Goal: Task Accomplishment & Management: Complete application form

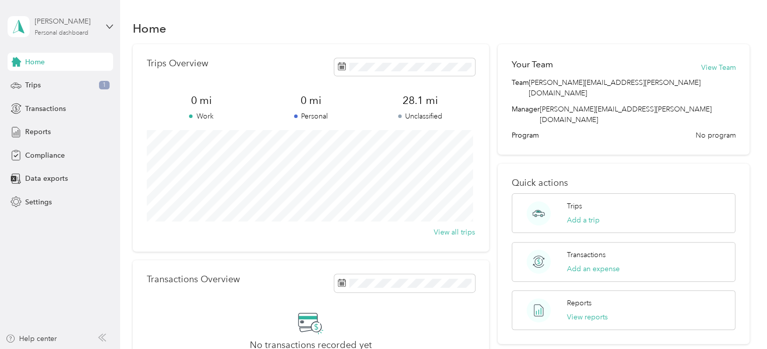
click at [64, 26] on div "[PERSON_NAME]" at bounding box center [66, 21] width 63 height 11
click at [66, 179] on div "Data exports" at bounding box center [61, 179] width 106 height 18
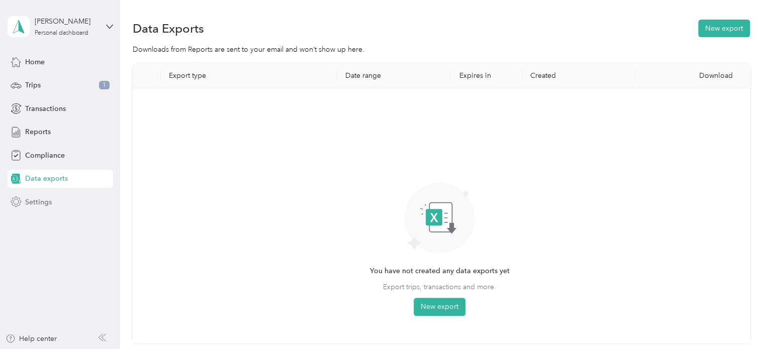
click at [37, 206] on span "Settings" at bounding box center [38, 202] width 27 height 11
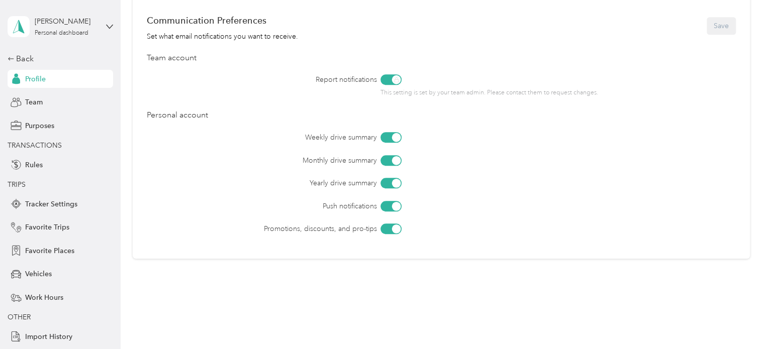
scroll to position [452, 0]
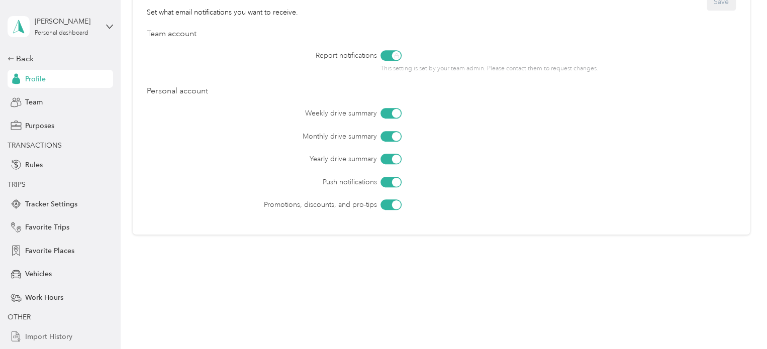
click at [59, 337] on span "Import History" at bounding box center [48, 337] width 47 height 11
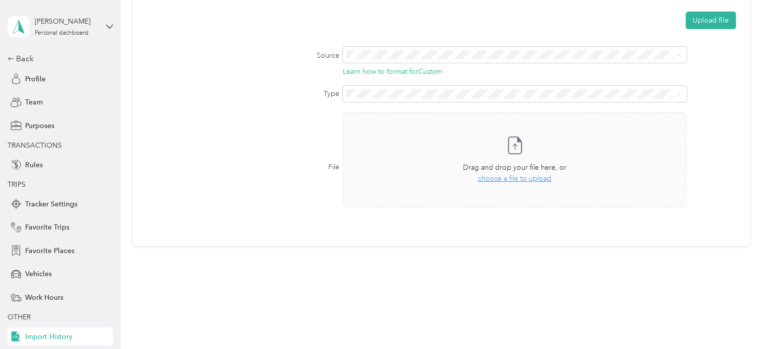
scroll to position [65, 0]
click at [36, 277] on span "Vehicles" at bounding box center [38, 274] width 27 height 11
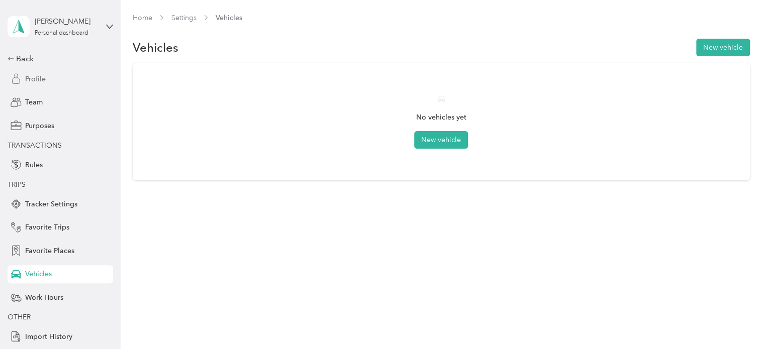
click at [63, 78] on div "Profile" at bounding box center [61, 79] width 106 height 18
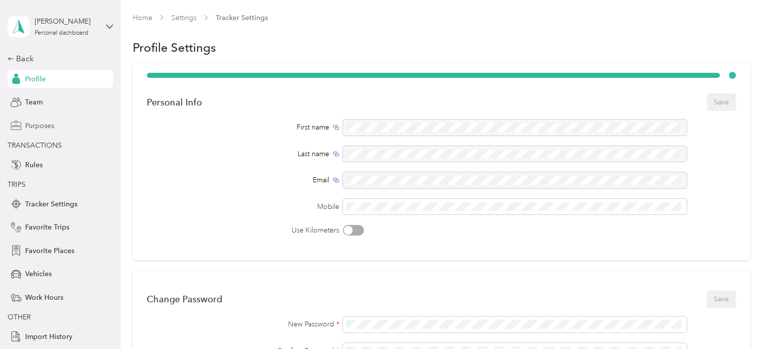
click at [63, 126] on div "Purposes" at bounding box center [61, 126] width 106 height 18
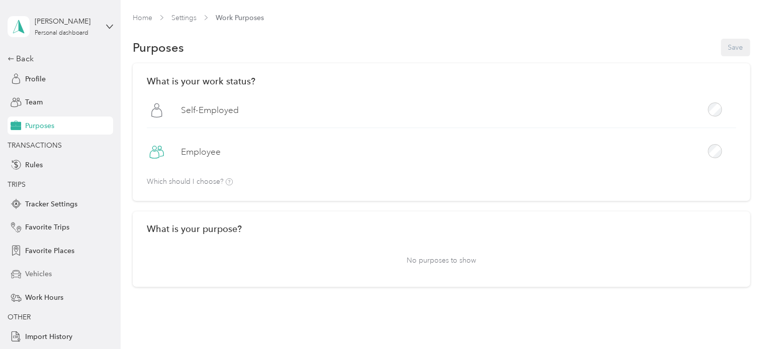
click at [42, 272] on span "Vehicles" at bounding box center [38, 274] width 27 height 11
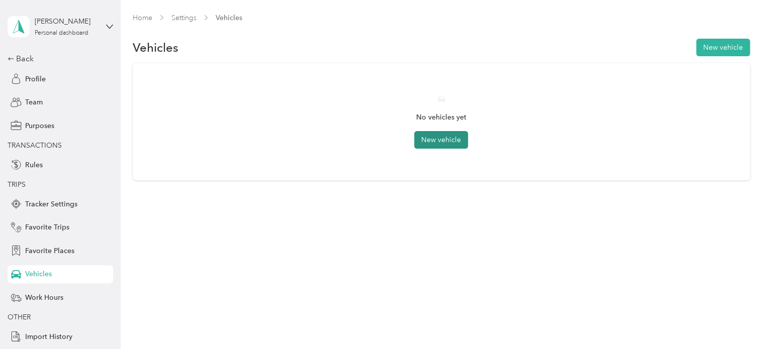
click at [451, 143] on button "New vehicle" at bounding box center [441, 140] width 54 height 18
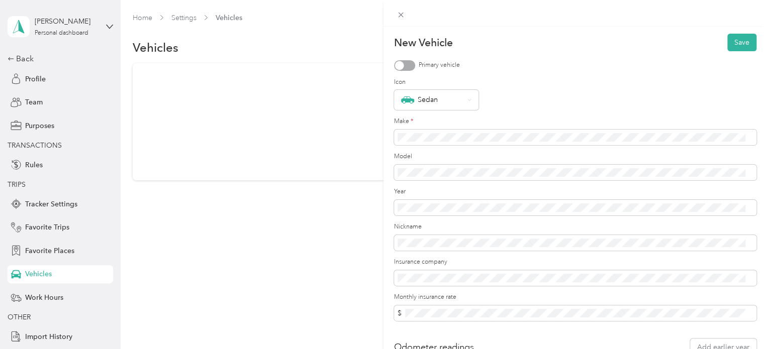
click at [50, 338] on div "New Vehicle Save Primary vehicle Icon Sedan Make * Model Year Nickname Insuranc…" at bounding box center [383, 174] width 767 height 349
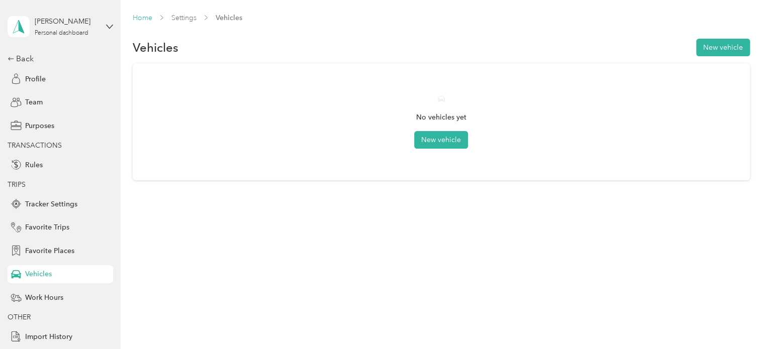
click at [146, 18] on link "Home" at bounding box center [143, 18] width 20 height 9
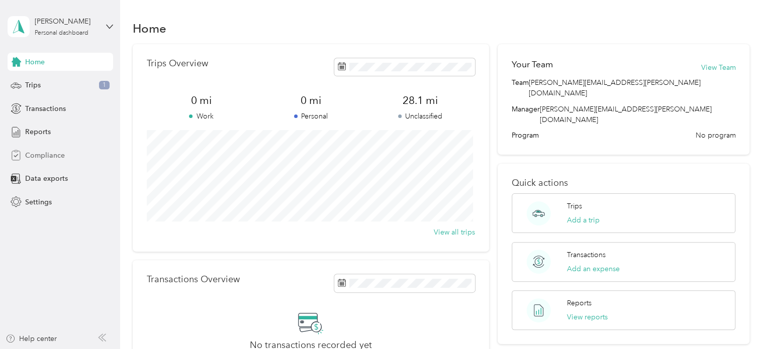
click at [40, 158] on span "Compliance" at bounding box center [45, 155] width 40 height 11
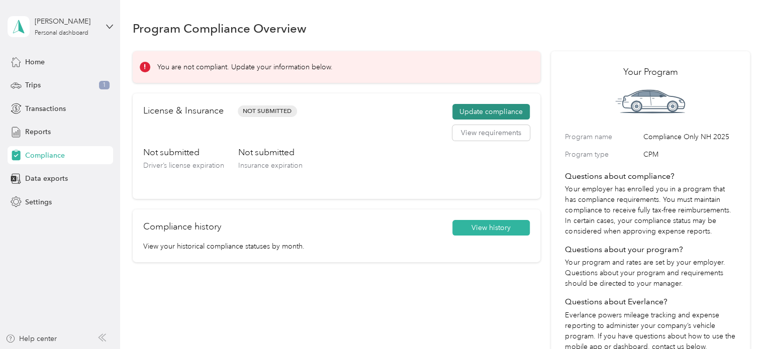
click at [480, 107] on button "Update compliance" at bounding box center [490, 112] width 77 height 16
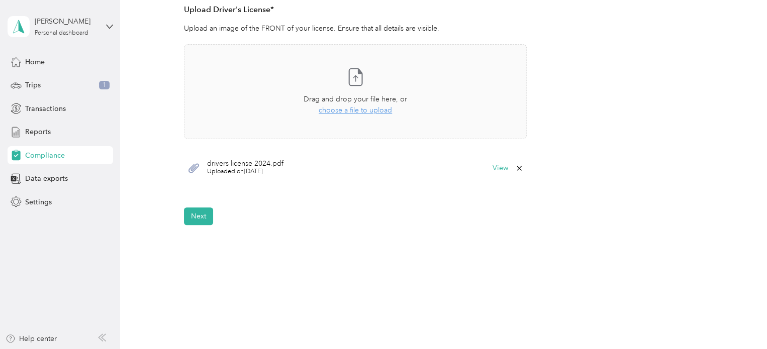
scroll to position [309, 0]
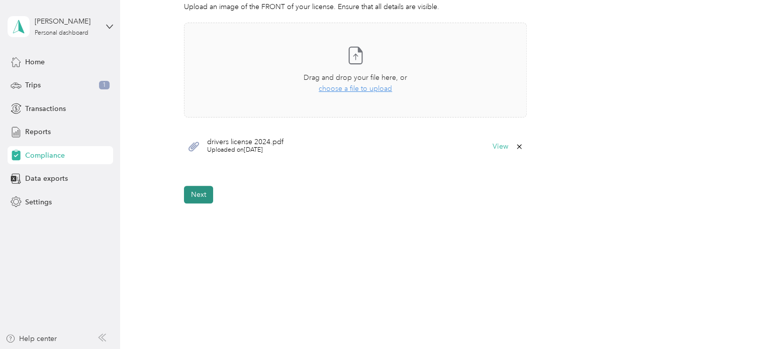
click at [194, 198] on button "Next" at bounding box center [198, 195] width 29 height 18
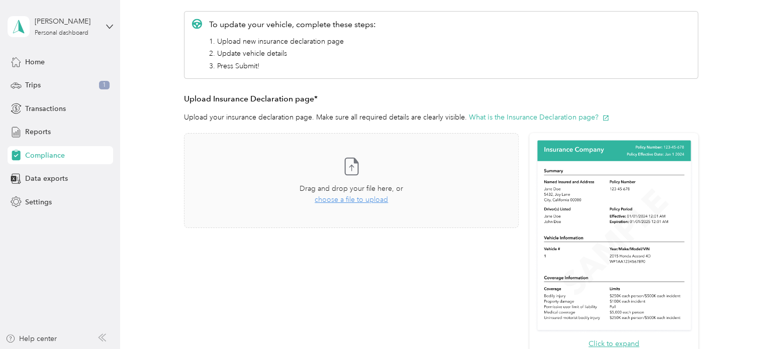
scroll to position [122, 0]
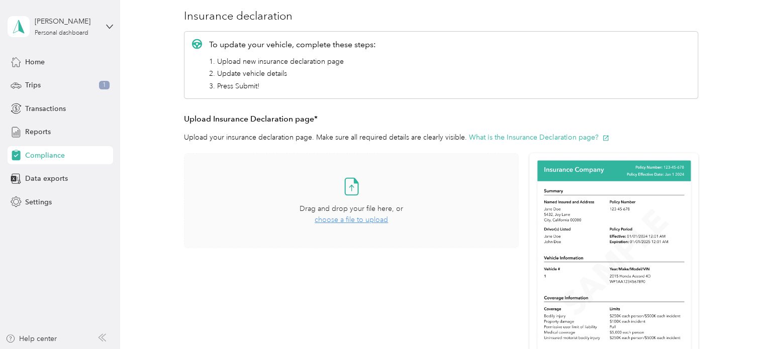
click at [343, 218] on span "choose a file to upload" at bounding box center [351, 220] width 73 height 9
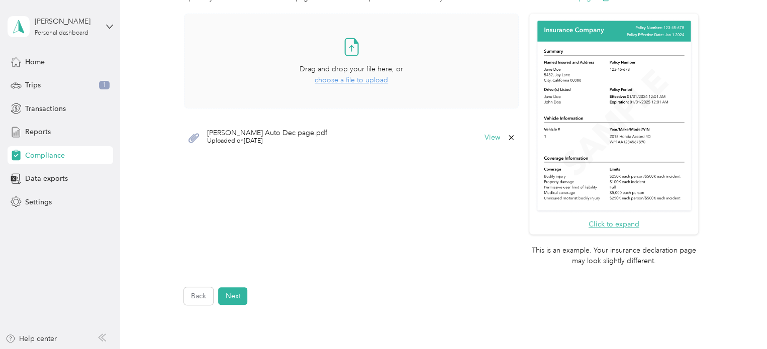
scroll to position [263, 0]
click at [233, 297] on button "Next" at bounding box center [232, 295] width 29 height 18
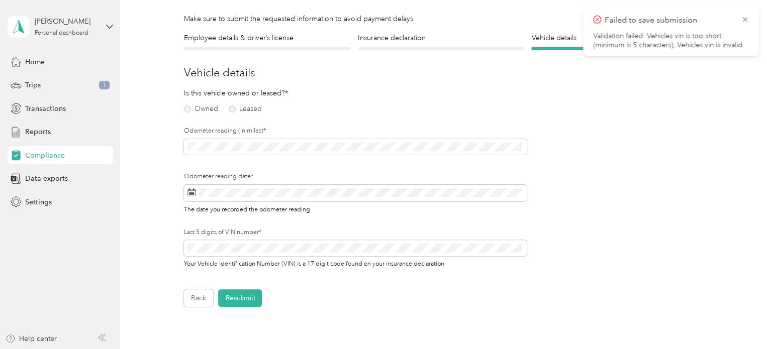
scroll to position [12, 0]
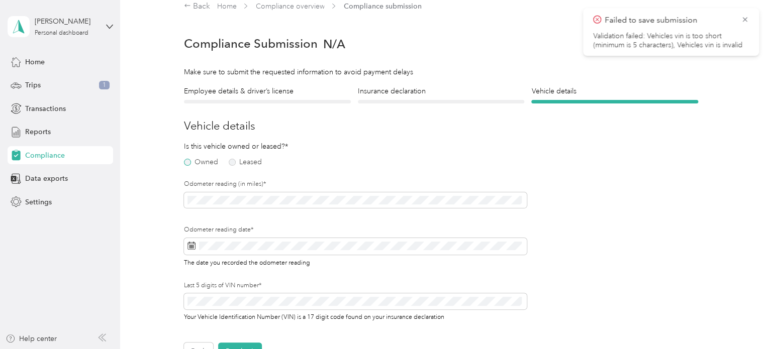
click at [187, 161] on label "Owned" at bounding box center [201, 162] width 34 height 7
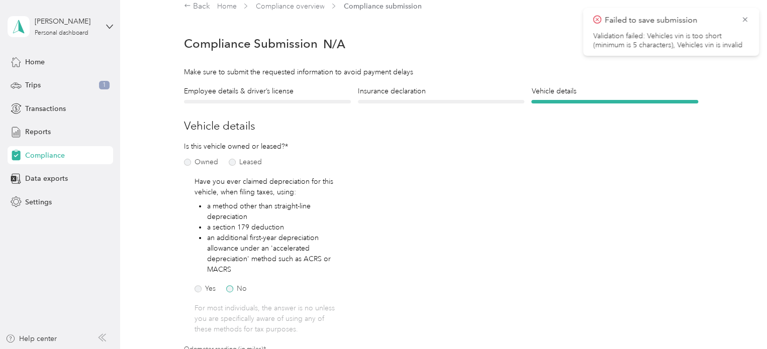
click at [230, 290] on label "No" at bounding box center [236, 288] width 21 height 7
click at [375, 287] on div "Is this vehicle owned or leased?* Owned Leased Have you ever claimed depreciati…" at bounding box center [355, 321] width 343 height 360
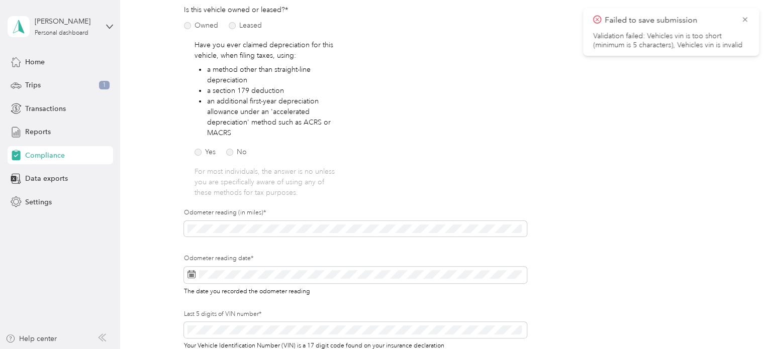
scroll to position [173, 0]
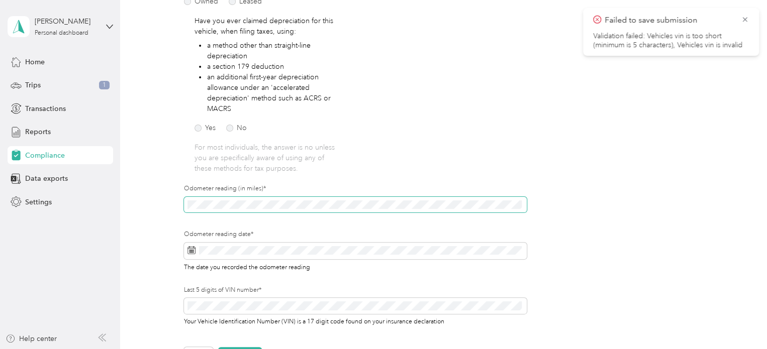
click at [217, 209] on span at bounding box center [355, 205] width 343 height 16
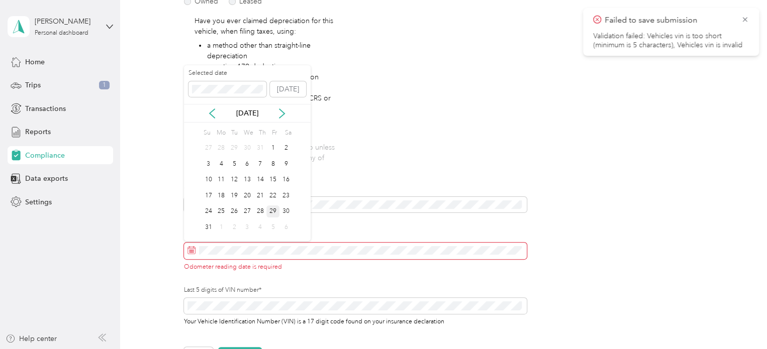
click at [270, 211] on div "29" at bounding box center [272, 212] width 13 height 13
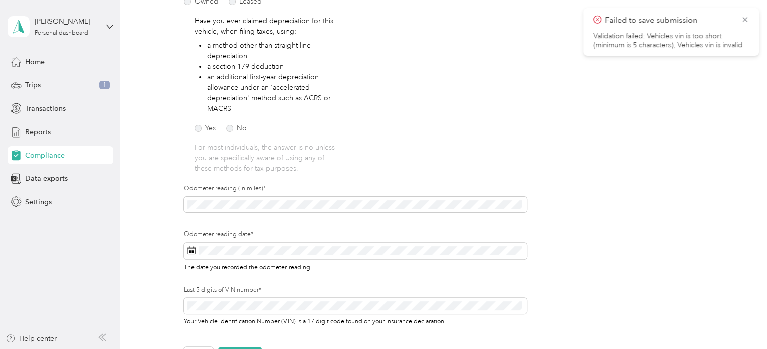
click at [281, 283] on div "Odometer reading date* The date you recorded the odometer reading" at bounding box center [355, 258] width 343 height 56
click at [689, 334] on form "Employee details & driver’s license License Insurance declaration Insurance Veh…" at bounding box center [441, 145] width 514 height 440
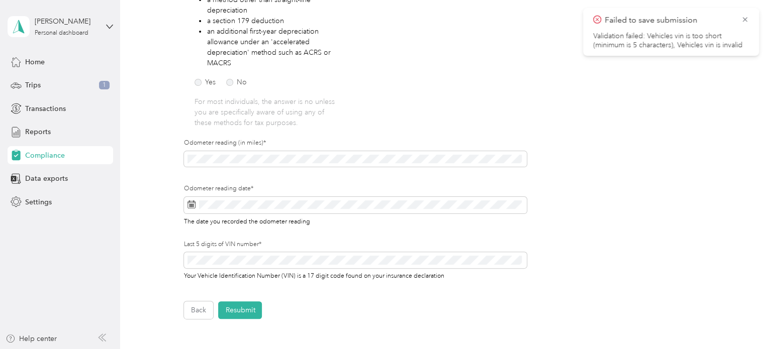
scroll to position [233, 0]
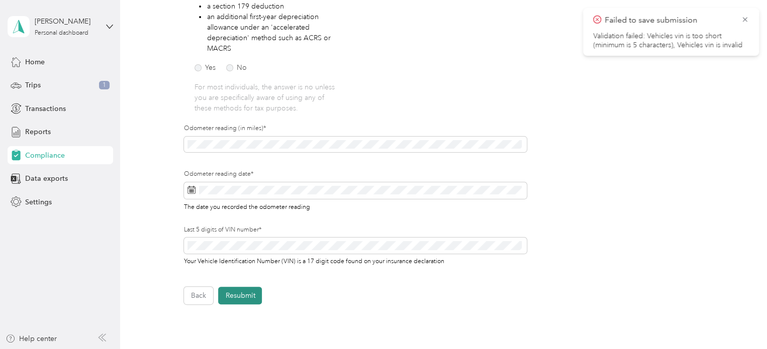
click at [256, 294] on button "Resubmit" at bounding box center [240, 296] width 44 height 18
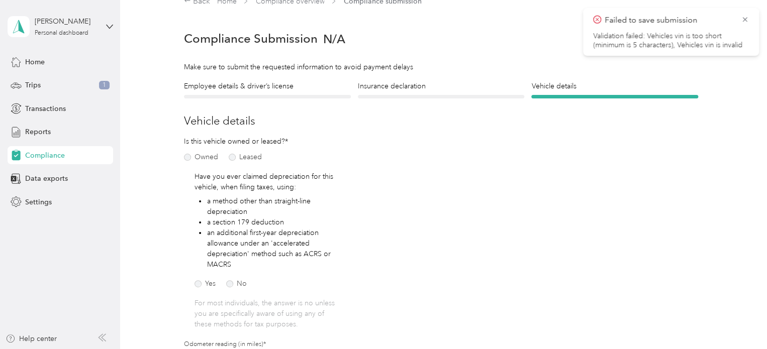
scroll to position [12, 0]
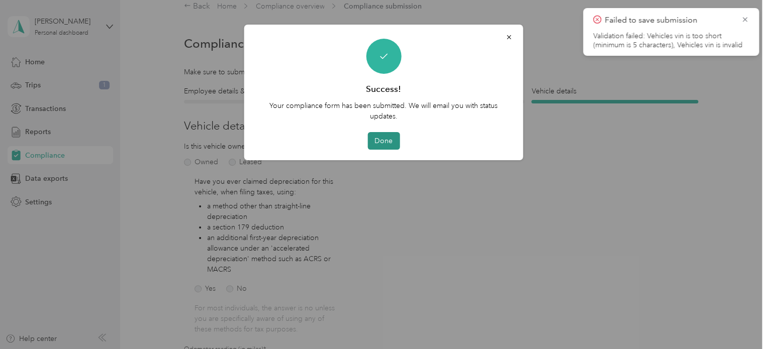
click at [386, 136] on button "Done" at bounding box center [383, 141] width 32 height 18
